Goal: Task Accomplishment & Management: Use online tool/utility

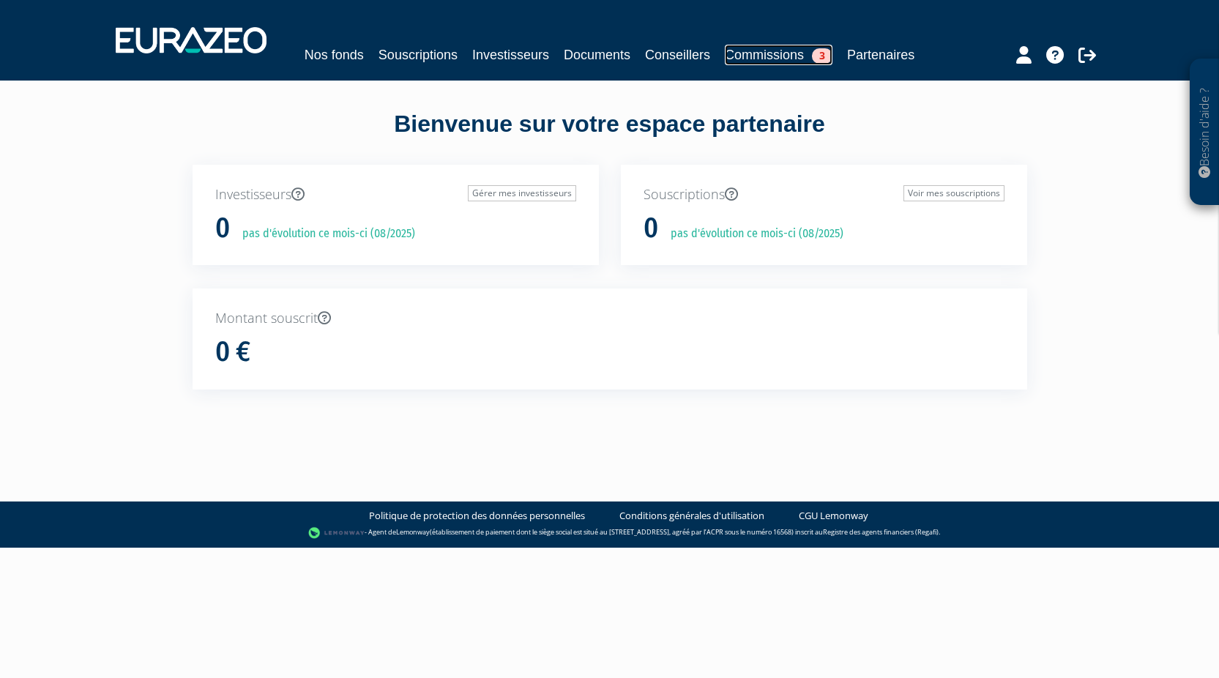
click at [792, 45] on link "Commissions 3" at bounding box center [779, 55] width 108 height 21
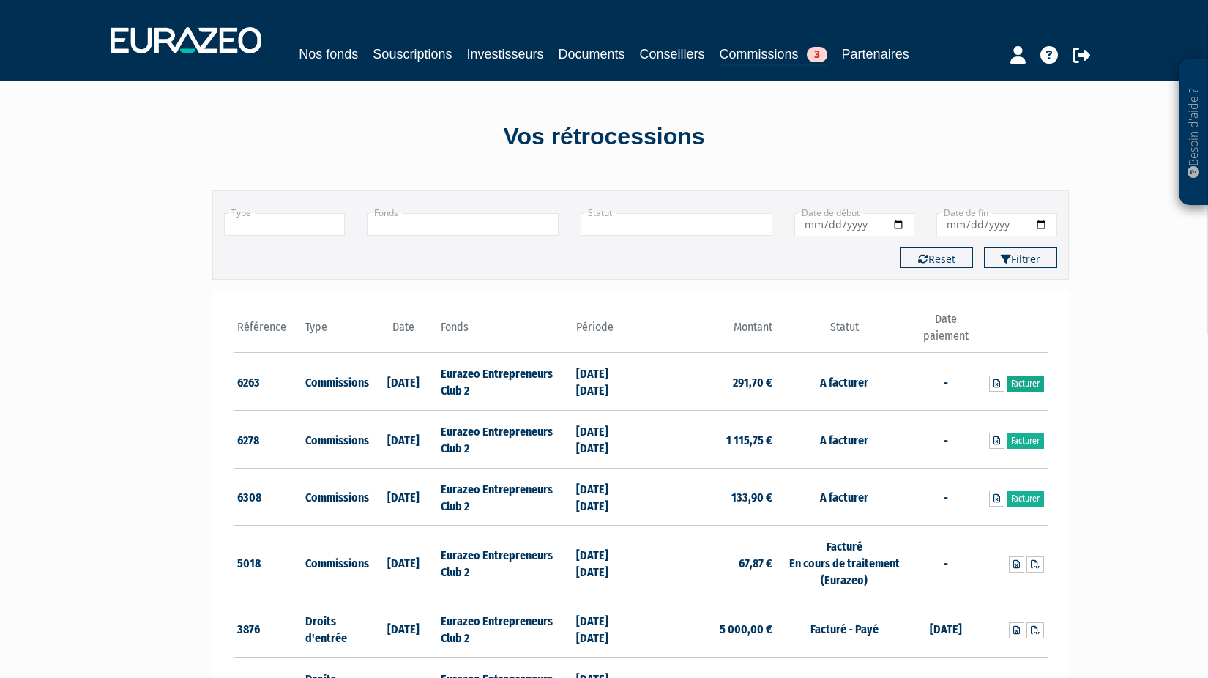
click at [1024, 384] on link "Facturer" at bounding box center [1025, 384] width 37 height 16
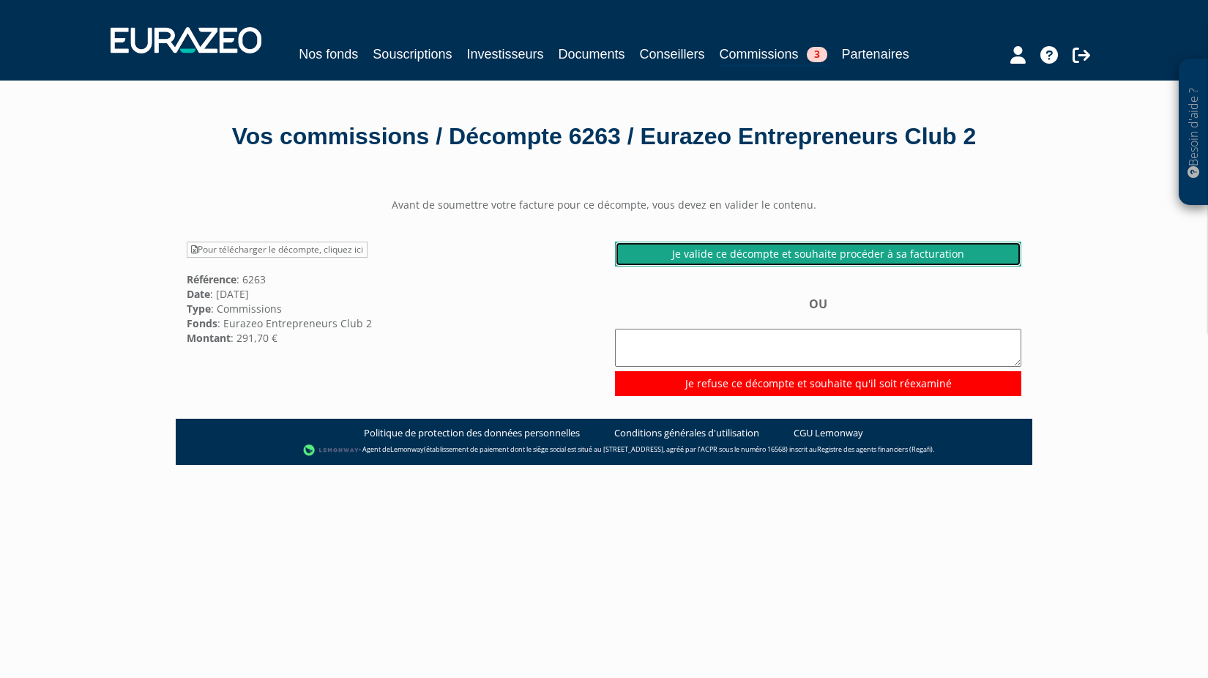
click at [863, 267] on link "Je valide ce décompte et souhaite procéder à sa facturation" at bounding box center [818, 254] width 406 height 25
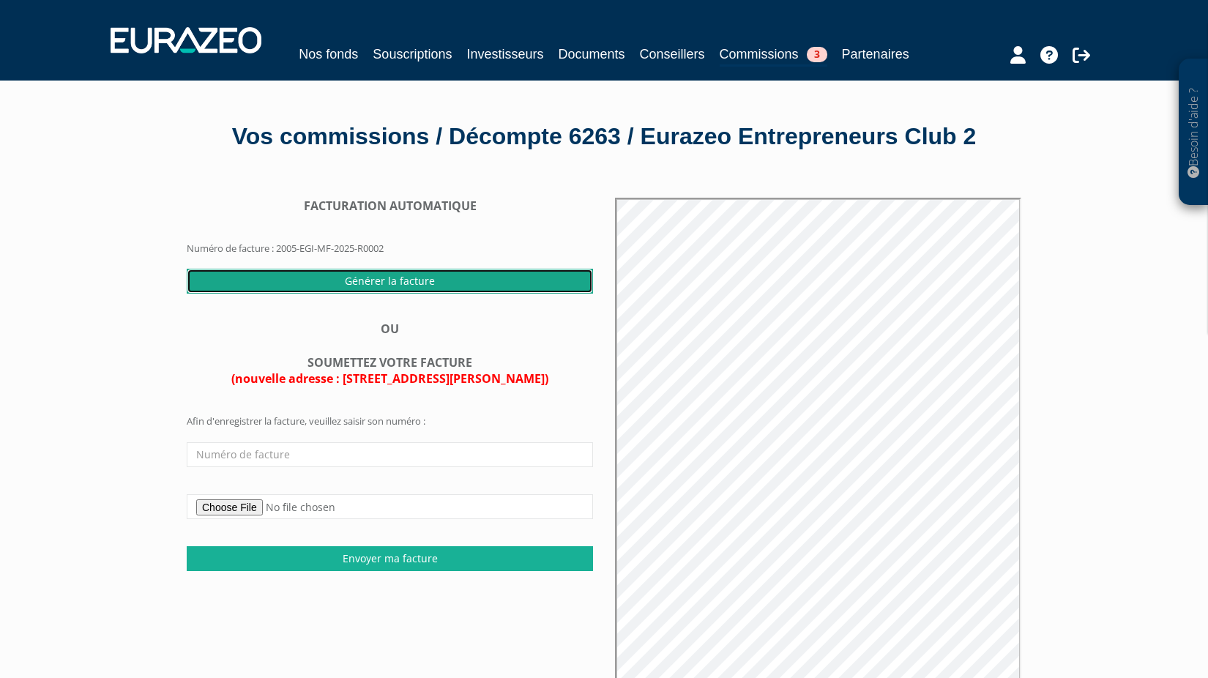
click at [425, 294] on input "Générer la facture" at bounding box center [390, 281] width 406 height 25
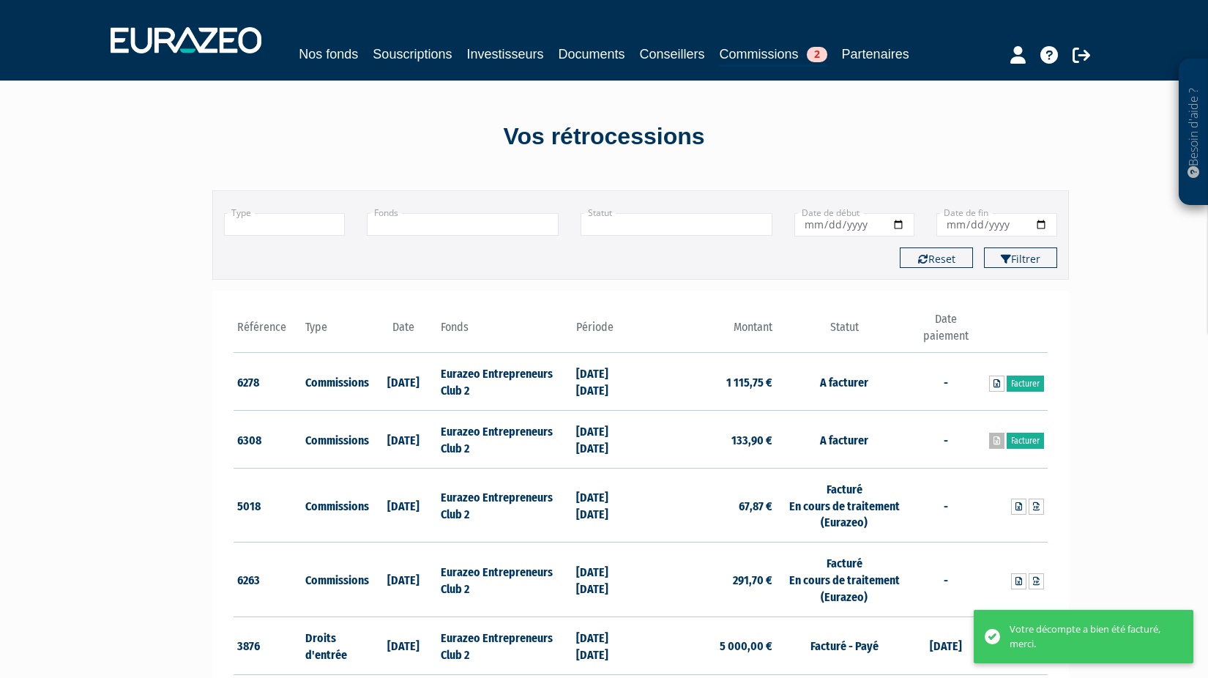
click at [997, 445] on icon at bounding box center [997, 440] width 7 height 9
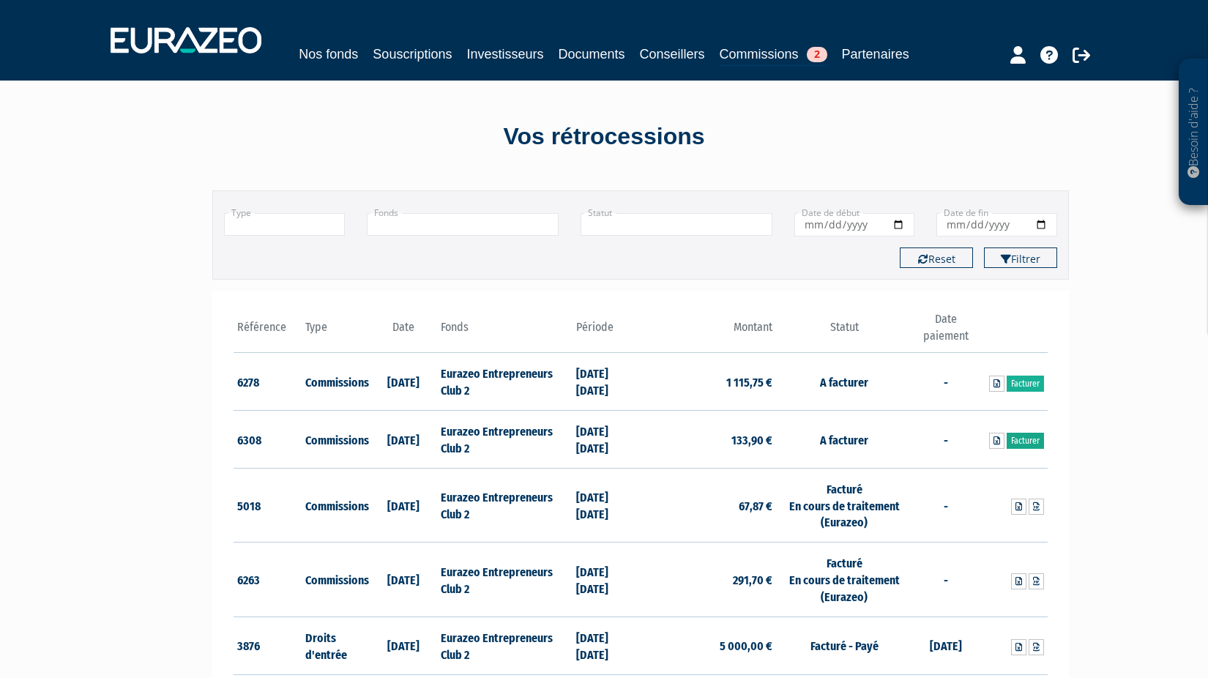
click at [1035, 442] on link "Facturer" at bounding box center [1025, 441] width 37 height 16
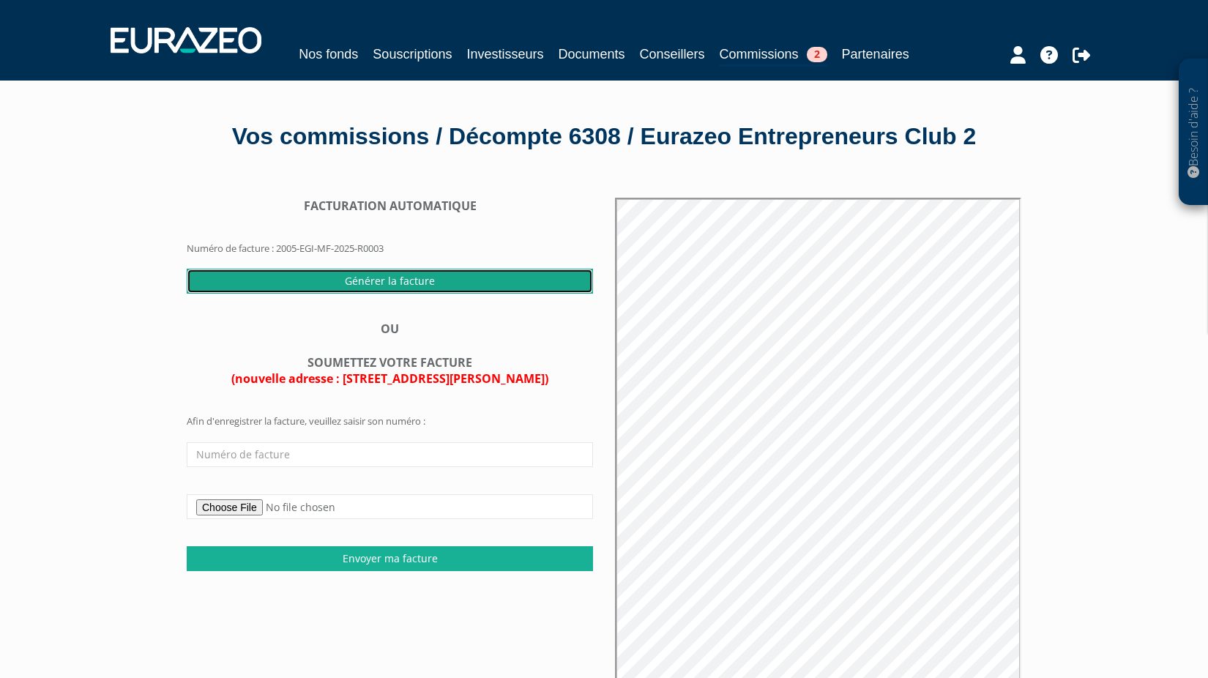
click at [388, 294] on input "Générer la facture" at bounding box center [390, 281] width 406 height 25
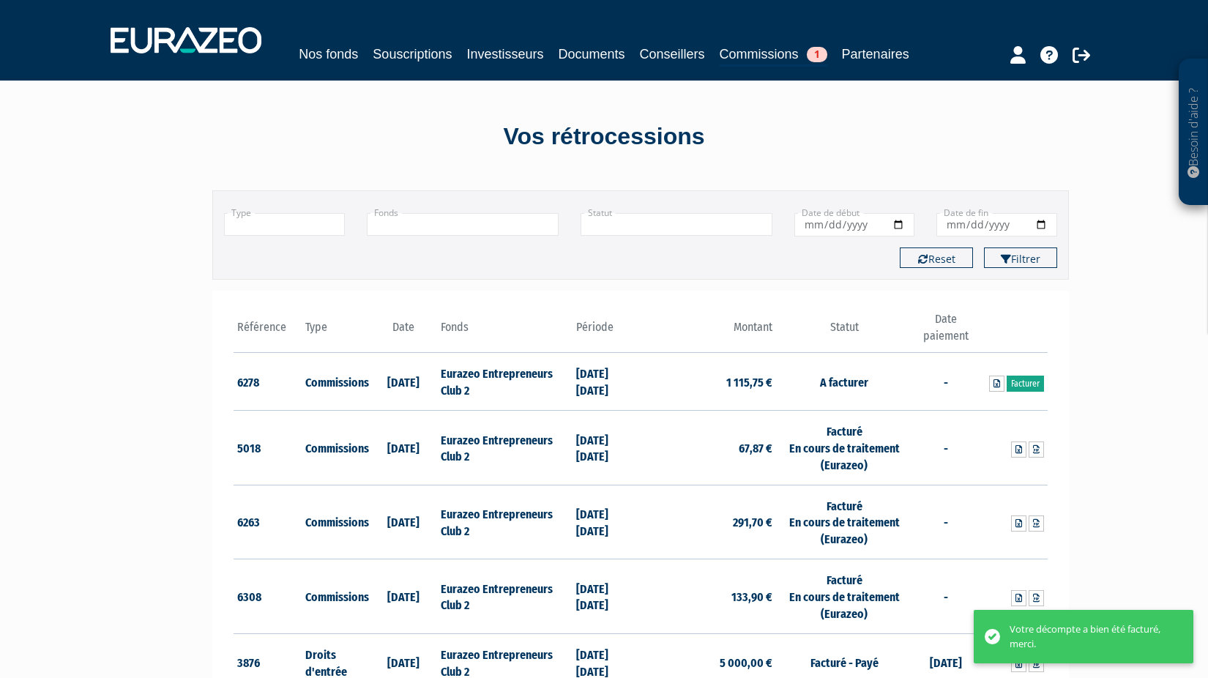
click at [1022, 385] on link "Facturer" at bounding box center [1025, 384] width 37 height 16
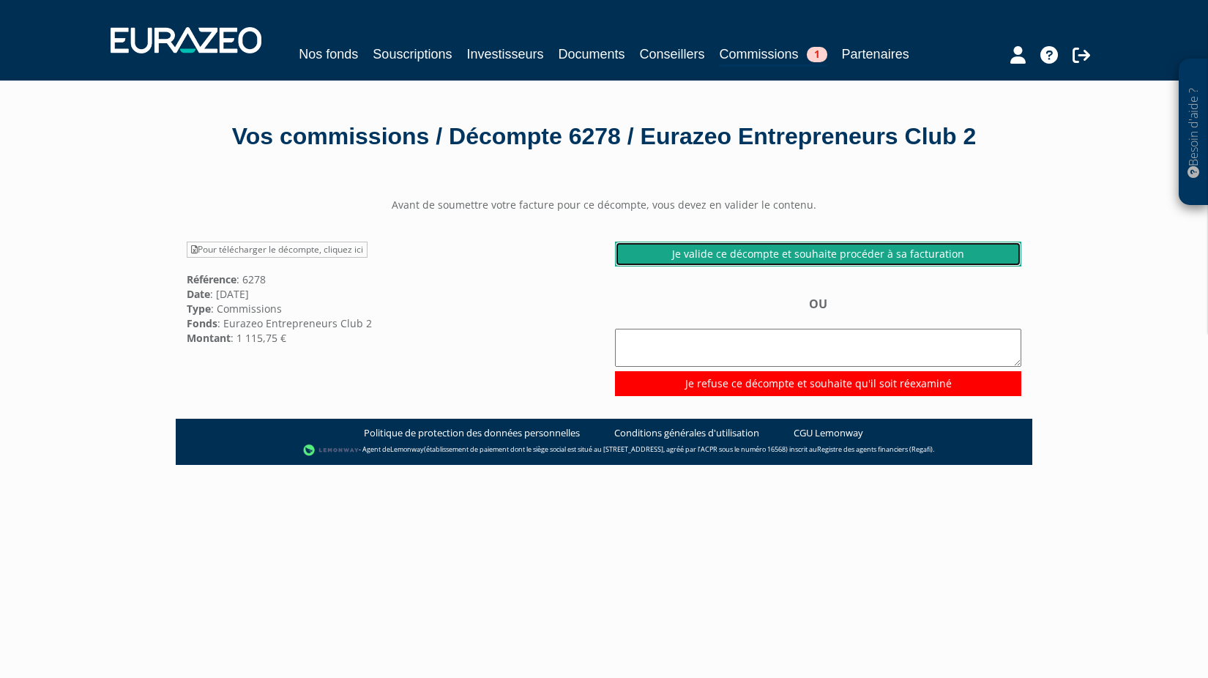
click at [789, 267] on link "Je valide ce décompte et souhaite procéder à sa facturation" at bounding box center [818, 254] width 406 height 25
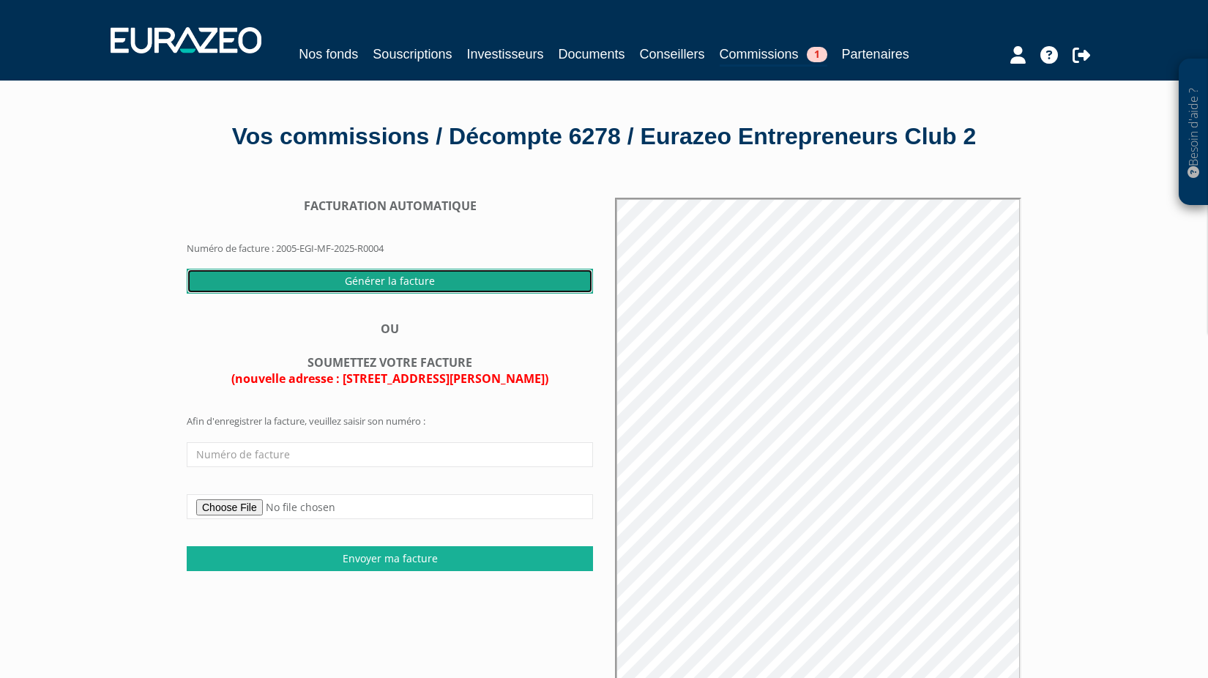
click at [381, 294] on input "Générer la facture" at bounding box center [390, 281] width 406 height 25
